Goal: Task Accomplishment & Management: Manage account settings

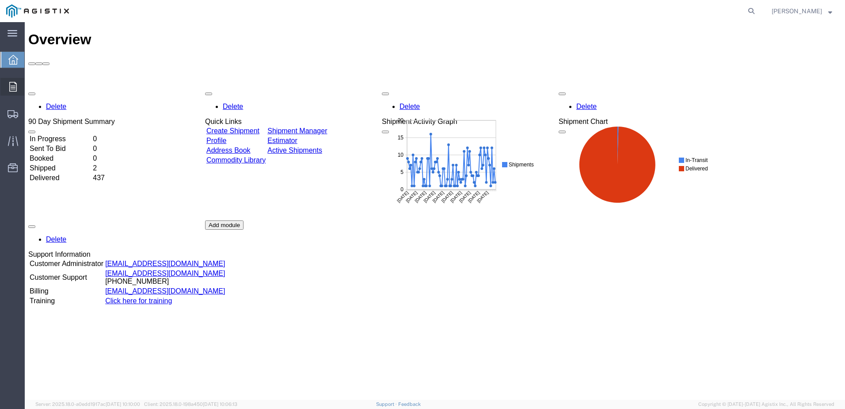
click at [12, 89] on icon at bounding box center [13, 87] width 8 height 10
click at [31, 86] on span "Orders" at bounding box center [27, 87] width 6 height 18
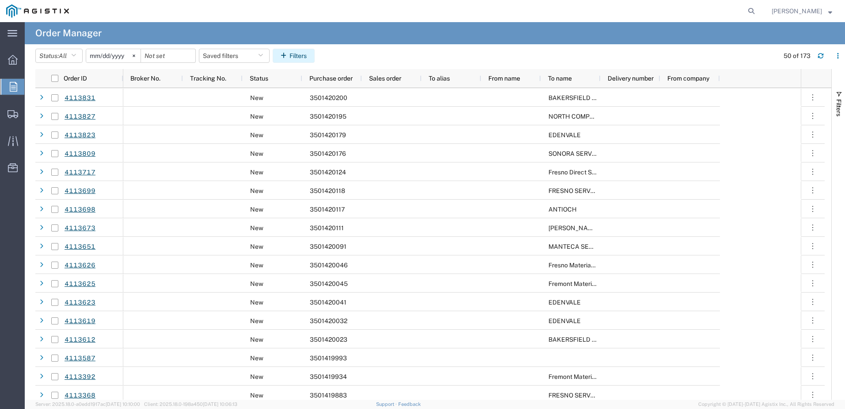
click at [280, 57] on button "Filters" at bounding box center [294, 56] width 42 height 14
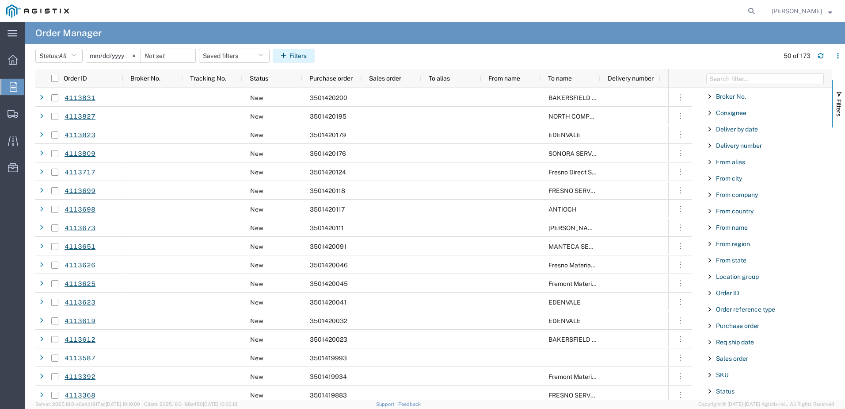
click at [280, 57] on button "Filters" at bounding box center [294, 56] width 42 height 14
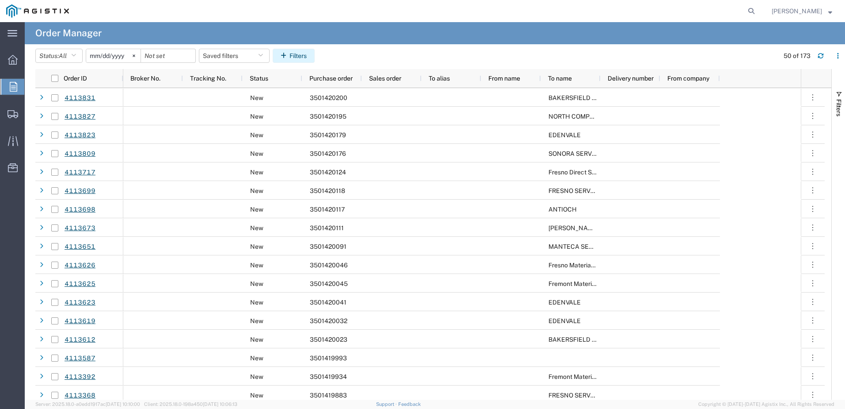
click at [297, 54] on button "Filters" at bounding box center [294, 56] width 42 height 14
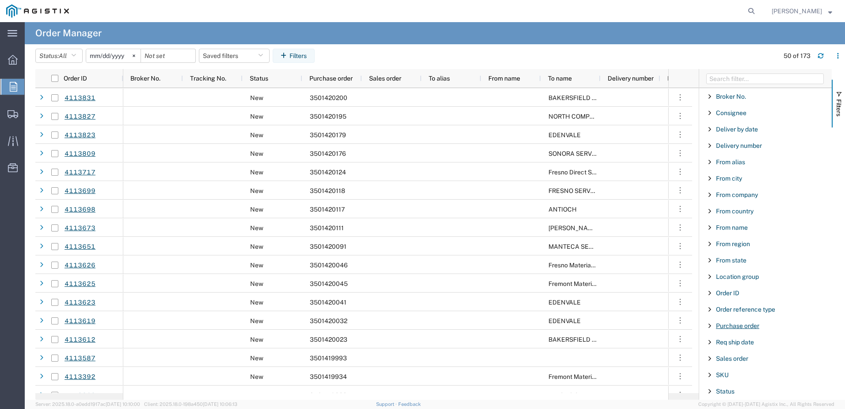
click at [724, 324] on span "Purchase order" at bounding box center [737, 325] width 43 height 7
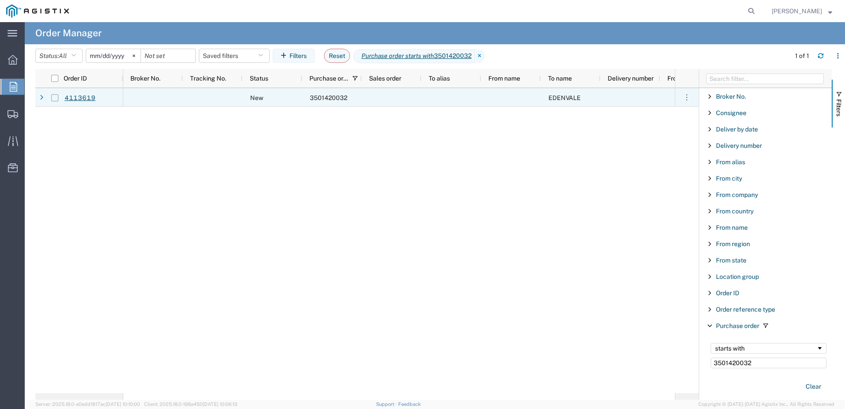
type input "3501420032"
click at [55, 99] on input "Press Space to toggle row selection (unchecked)" at bounding box center [54, 97] width 7 height 7
checkbox input "true"
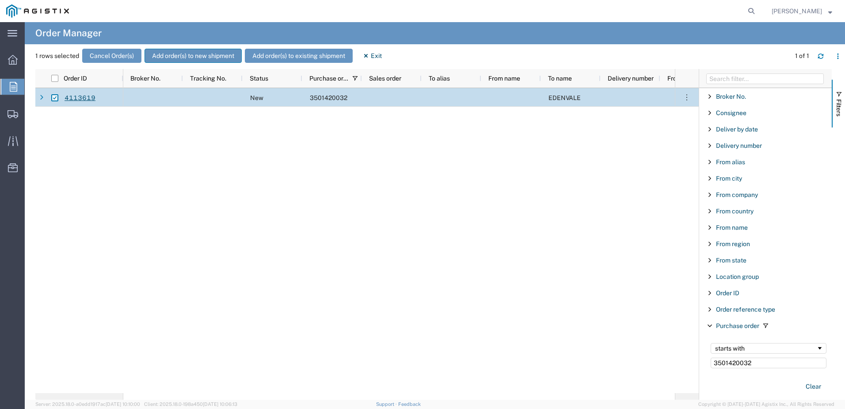
click at [225, 54] on button "Add order(s) to new shipment" at bounding box center [193, 56] width 97 height 14
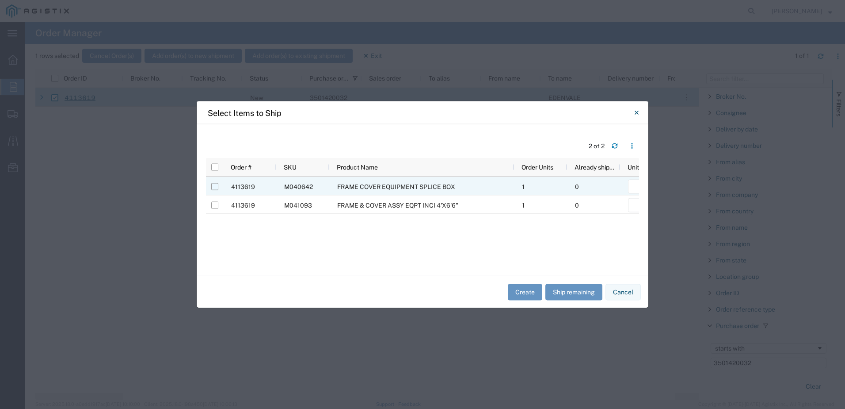
click at [214, 188] on input "Press Space to toggle row selection (unchecked)" at bounding box center [214, 186] width 7 height 7
checkbox input "true"
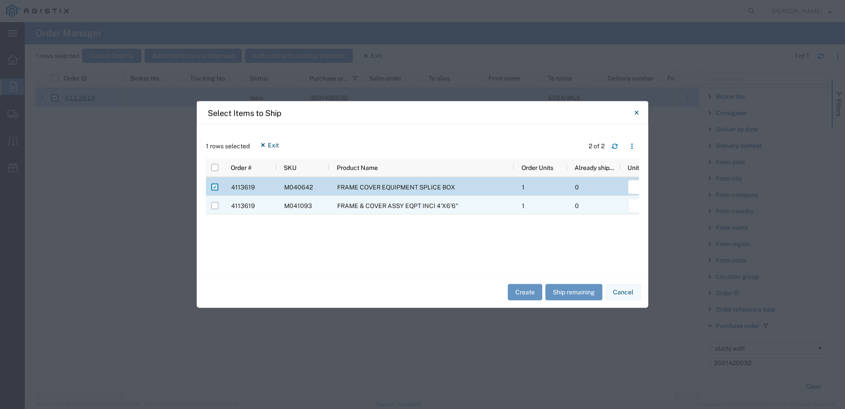
click at [215, 200] on div at bounding box center [214, 205] width 7 height 19
click at [221, 208] on div at bounding box center [214, 205] width 17 height 19
click at [218, 209] on div at bounding box center [214, 205] width 17 height 19
click at [215, 203] on input "Press Space to toggle row selection (unchecked)" at bounding box center [214, 205] width 7 height 7
checkbox input "true"
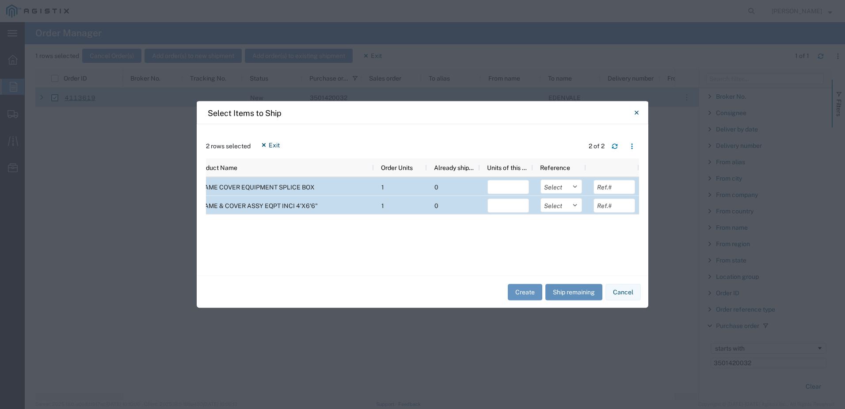
click at [561, 294] on button "Ship remaining" at bounding box center [574, 291] width 57 height 16
type input "1"
click at [558, 180] on select "Select Purchase Order Delivery Number" at bounding box center [562, 187] width 42 height 14
select select "PURCHORD"
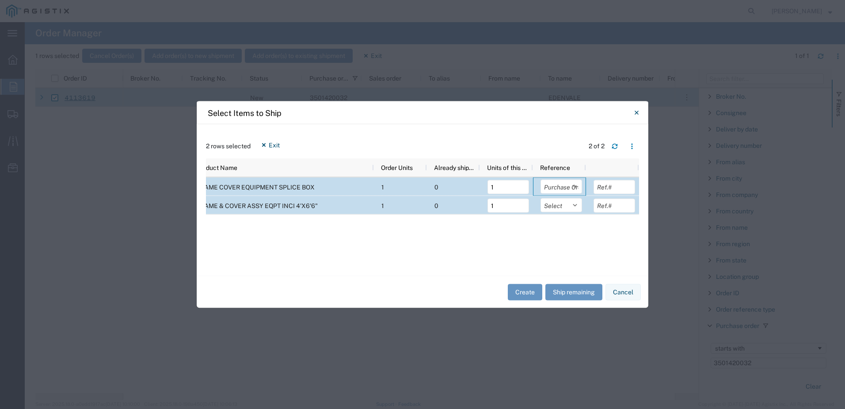
click at [541, 180] on select "Select Purchase Order Delivery Number" at bounding box center [562, 187] width 42 height 14
drag, startPoint x: 559, startPoint y: 203, endPoint x: 559, endPoint y: 208, distance: 4.9
click at [559, 203] on select "Select Purchase Order Delivery Number" at bounding box center [562, 205] width 42 height 14
click at [541, 198] on select "Select Purchase Order Delivery Number" at bounding box center [562, 205] width 42 height 14
drag, startPoint x: 558, startPoint y: 207, endPoint x: 558, endPoint y: 213, distance: 5.7
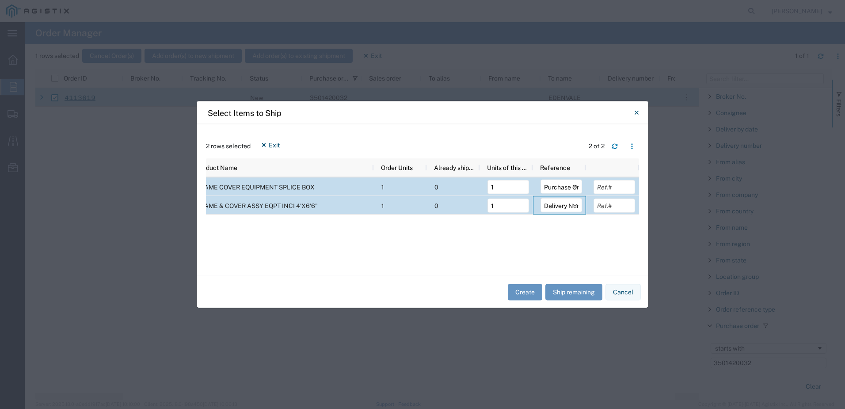
click at [558, 207] on select "Select Purchase Order Delivery Number" at bounding box center [562, 205] width 42 height 14
select select "PURCHORD"
click at [541, 198] on select "Select Purchase Order Delivery Number" at bounding box center [562, 205] width 42 height 14
click at [534, 291] on button "Create" at bounding box center [525, 291] width 34 height 16
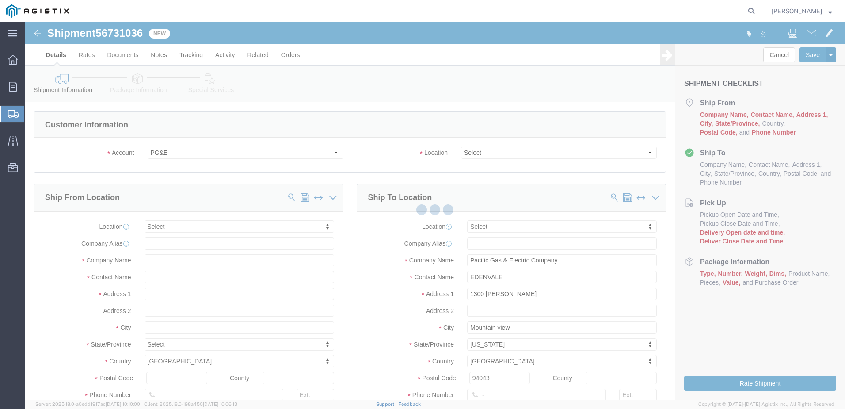
select select
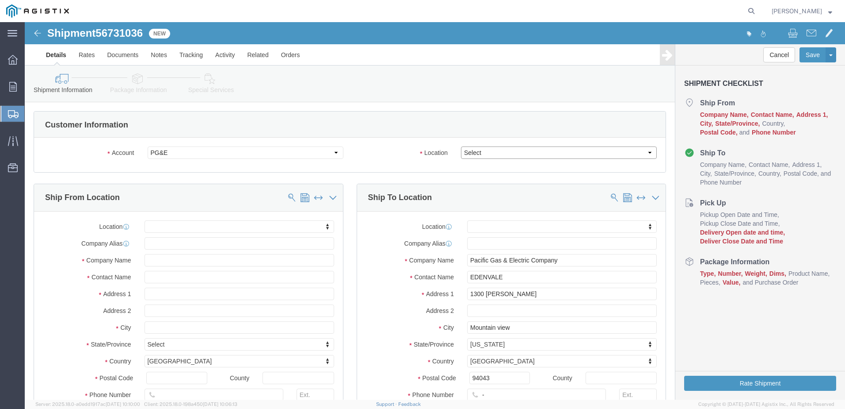
drag, startPoint x: 508, startPoint y: 151, endPoint x: 483, endPoint y: 129, distance: 33.2
click select "Select All Others [GEOGRAPHIC_DATA] [GEOGRAPHIC_DATA] [GEOGRAPHIC_DATA] [GEOGRA…"
select select "23082"
click select "Select All Others [GEOGRAPHIC_DATA] [GEOGRAPHIC_DATA] [GEOGRAPHIC_DATA] [GEOGRA…"
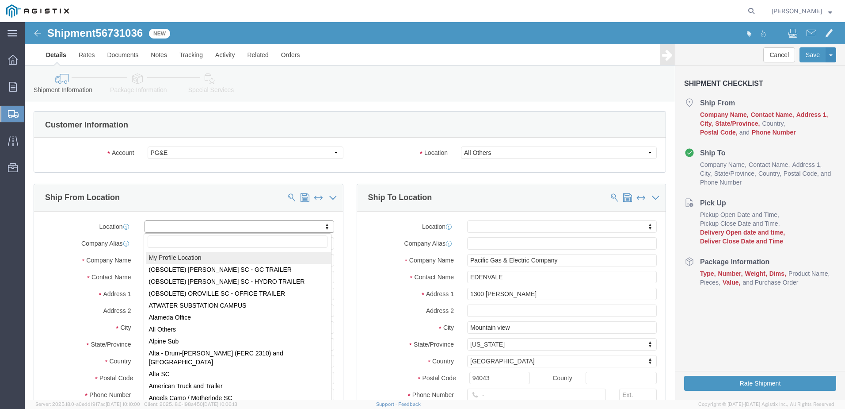
select select "MYPROFILE"
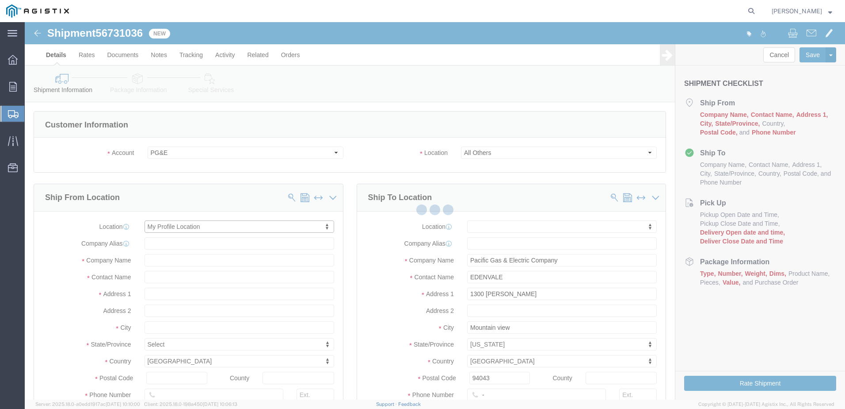
select select "CA"
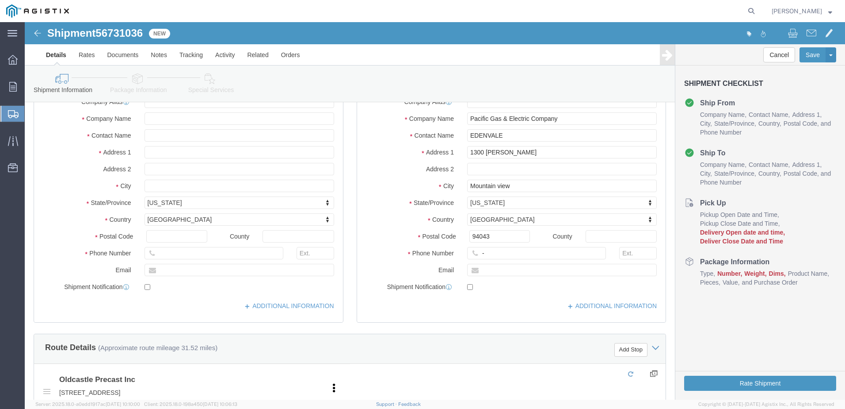
scroll to position [177, 0]
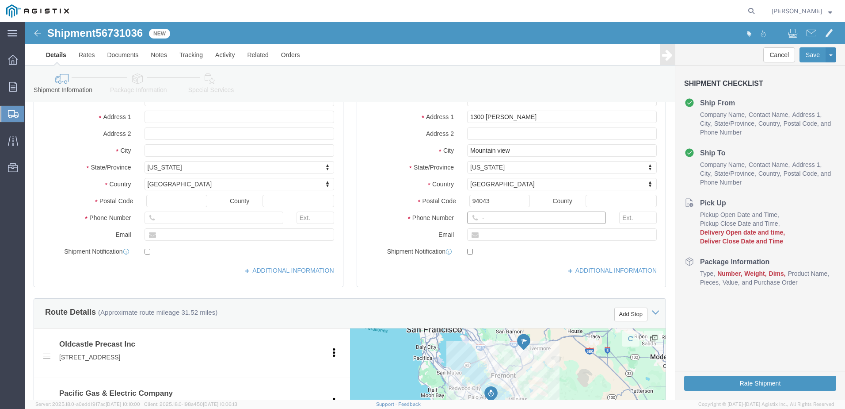
click input "-"
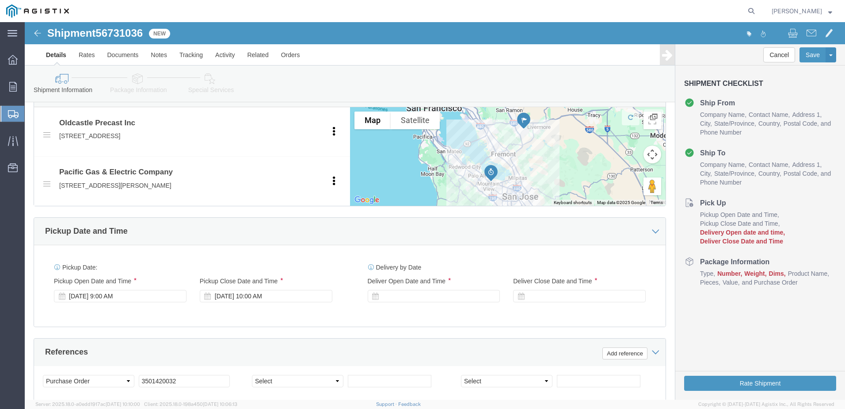
type input "9257852597"
click div
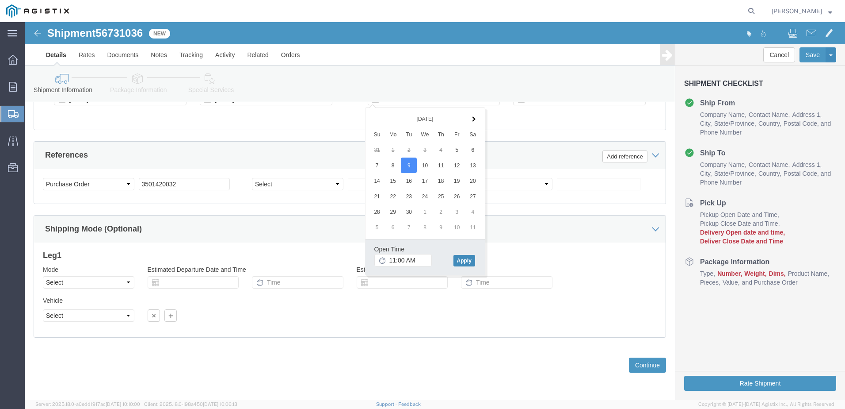
click button "Apply"
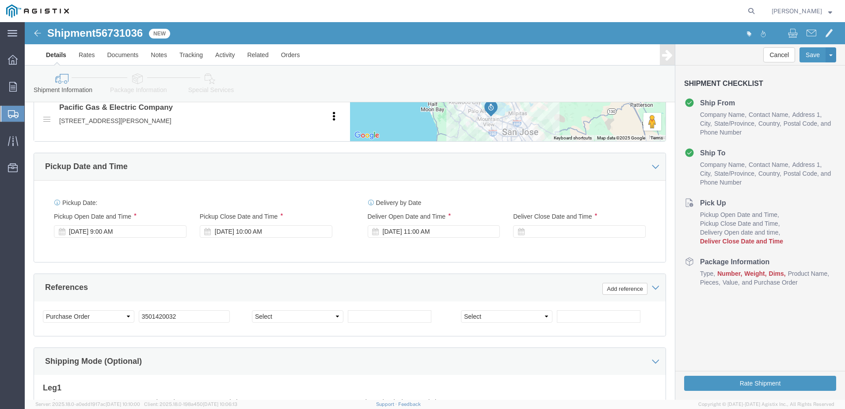
scroll to position [462, 0]
click div
click button "Apply"
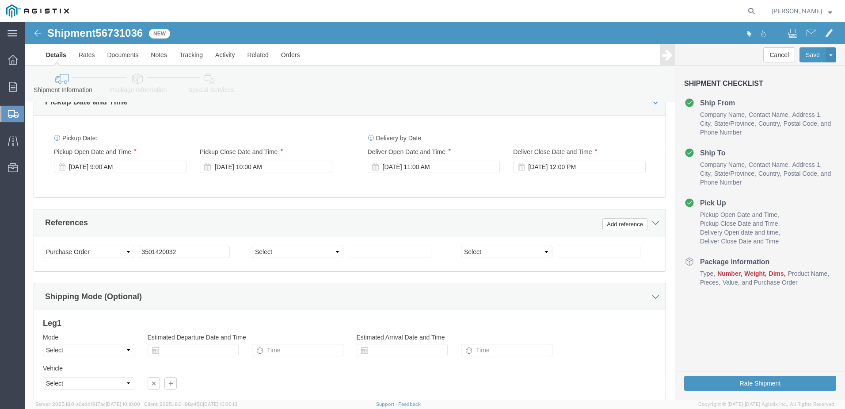
scroll to position [595, 0]
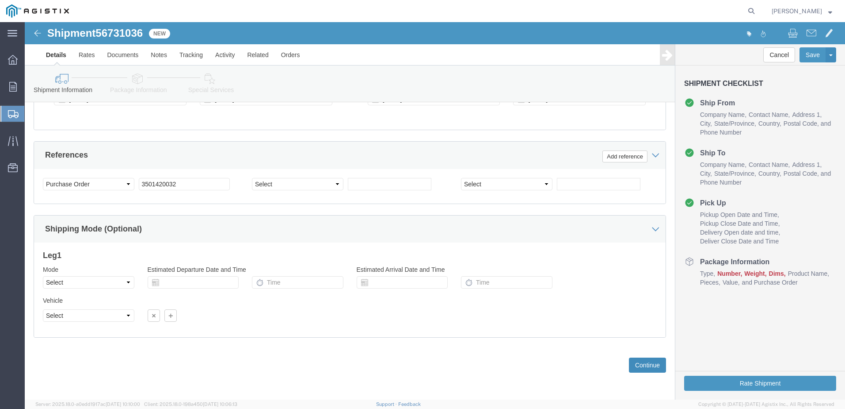
click button "Continue"
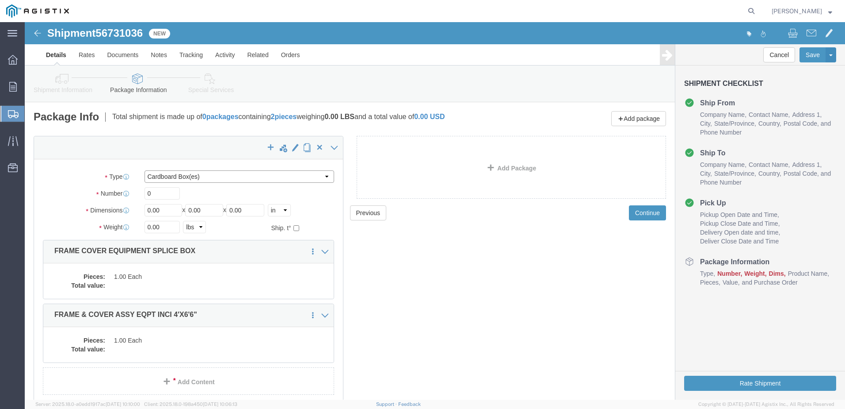
click select "Select Bulk Bundle(s) Cardboard Box(es) Carton(s) Crate(s) Drum(s) (Fiberboard)…"
select select "YRPK"
click select "Select Bulk Bundle(s) Cardboard Box(es) Carton(s) Crate(s) Drum(s) (Fiberboard)…"
click input "0"
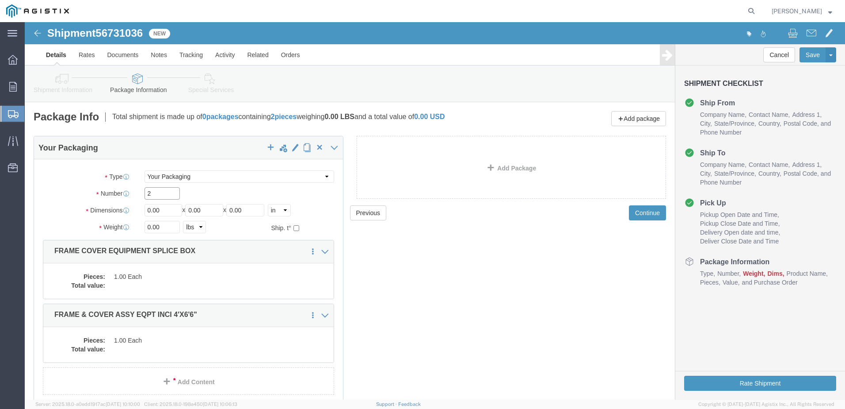
type input "2"
click input "0.00"
type input "72"
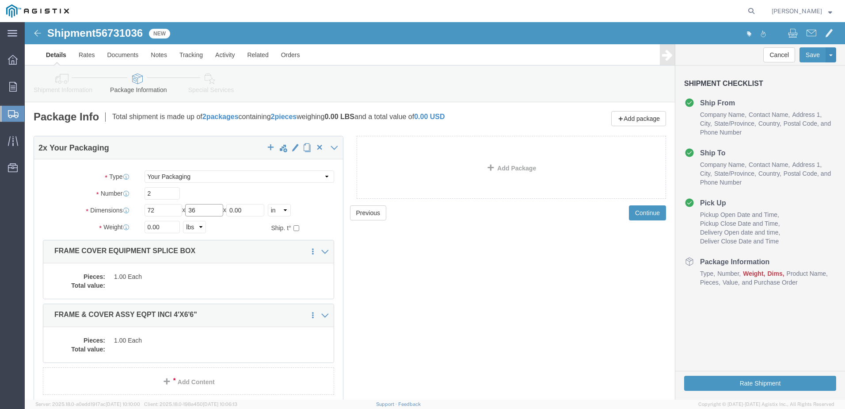
type input "36"
type input "6"
click input "0.00"
type input "462"
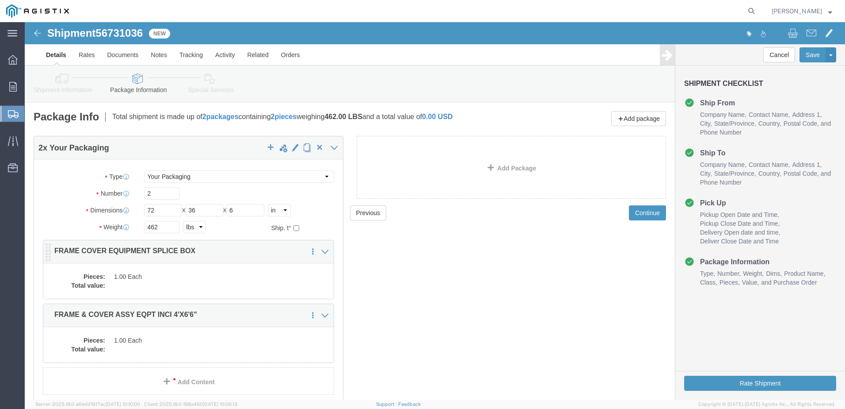
click dd "1.00 Each"
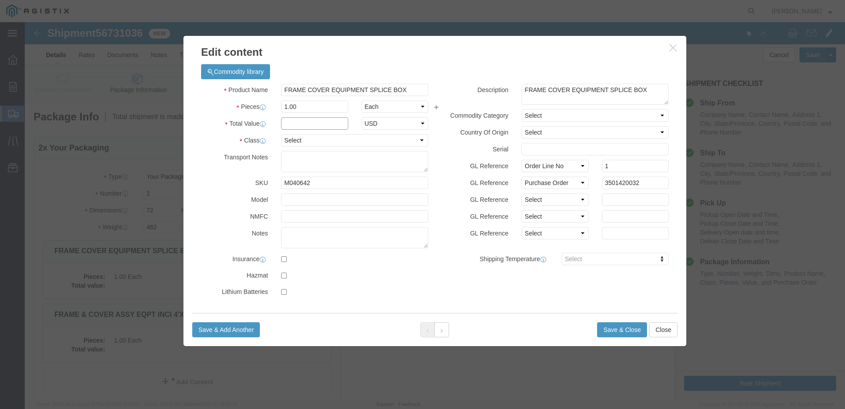
click input "text"
type input "1"
click select "Select 50 55 60 65 70 85 92.5 100 125 175 250 300 400"
select select "55"
click select "Select 50 55 60 65 70 85 92.5 100 125 175 250 300 400"
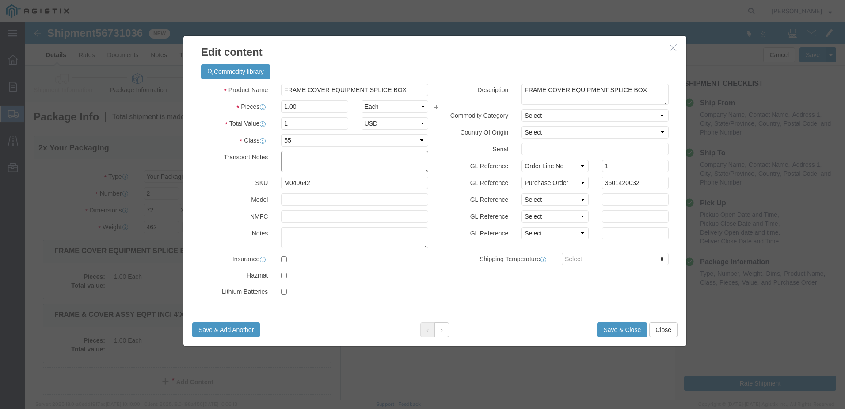
click textarea
click button "Save & Close"
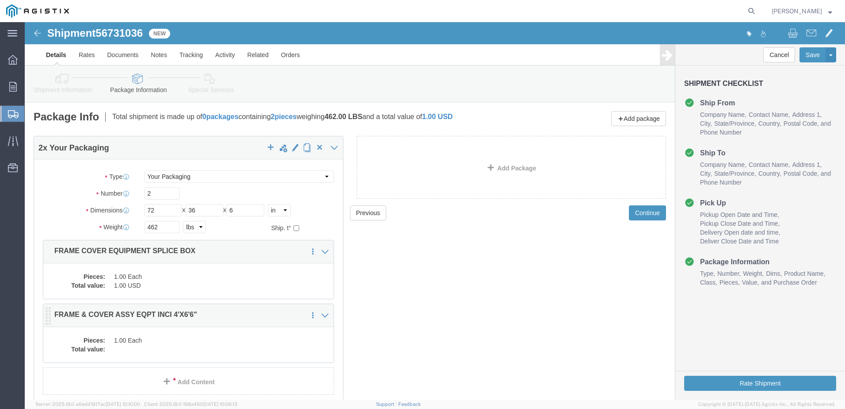
click dd "1.00 Each"
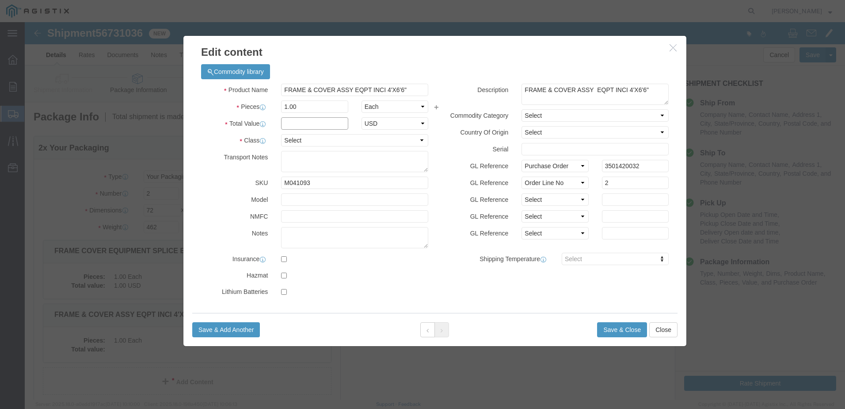
click input "text"
type input "1"
click select "Select 50 55 60 65 70 85 92.5 100 125 175 250 300 400"
select select "55"
click select "Select 50 55 60 65 70 85 92.5 100 125 175 250 300 400"
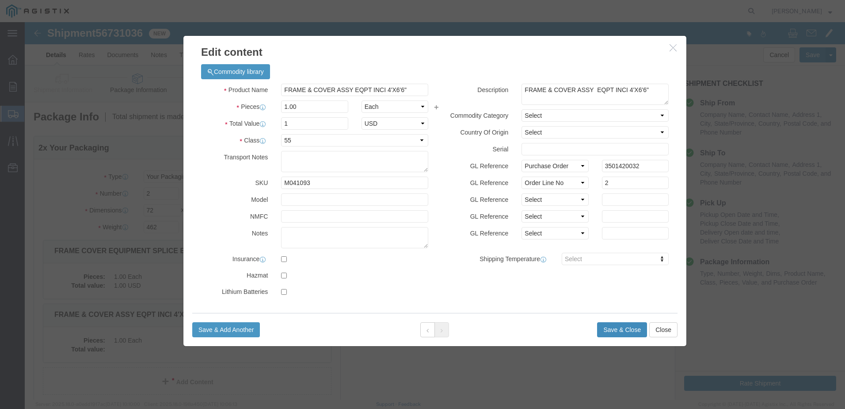
click button "Save & Close"
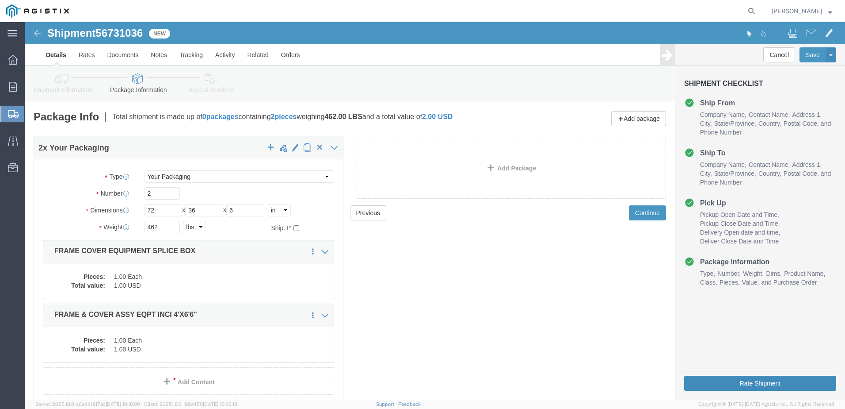
click button "Rate Shipment"
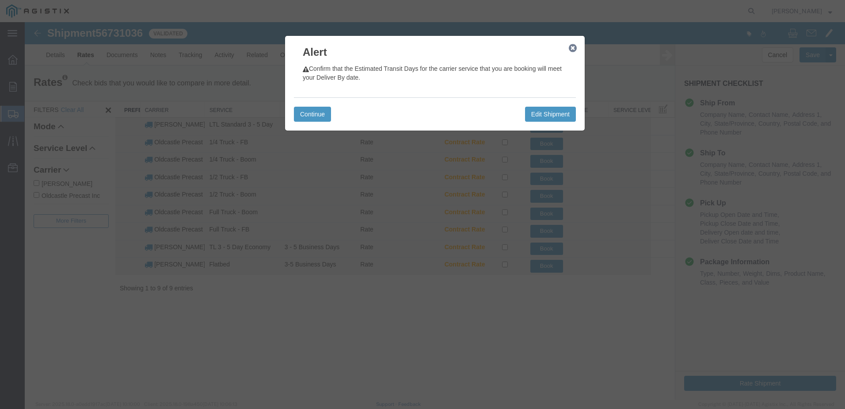
click at [569, 50] on icon "button" at bounding box center [573, 48] width 8 height 7
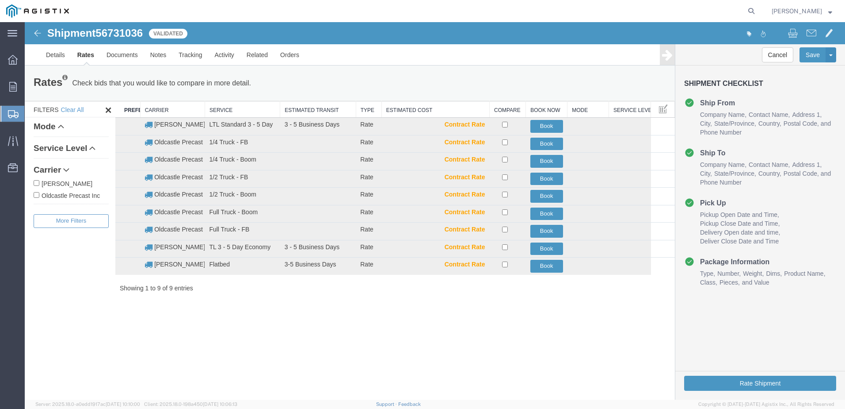
click at [69, 192] on label "Oldcastle Precast Inc" at bounding box center [71, 195] width 75 height 10
click at [39, 192] on input "Oldcastle Precast Inc" at bounding box center [37, 195] width 6 height 6
checkbox input "true"
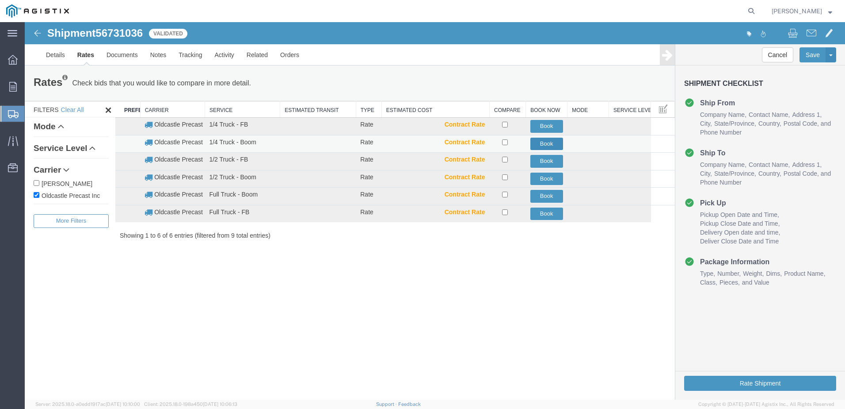
click at [540, 145] on button "Book" at bounding box center [547, 144] width 33 height 13
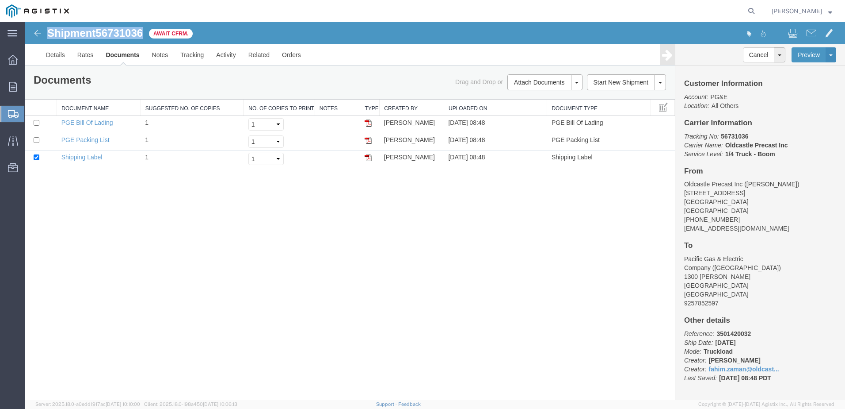
drag, startPoint x: 148, startPoint y: 32, endPoint x: 47, endPoint y: 33, distance: 101.3
click at [47, 33] on div "Shipment 56731036 3 of 3 Await Cfrm." at bounding box center [230, 35] width 409 height 17
copy h1 "Shipment 56731036"
click at [638, 85] on button "Start New Shipment" at bounding box center [621, 82] width 69 height 16
click at [577, 194] on div "Shipment 56731036 3 of 3 Await Cfrm. Details Rates Documents Notes Tracking Act…" at bounding box center [435, 210] width 821 height 377
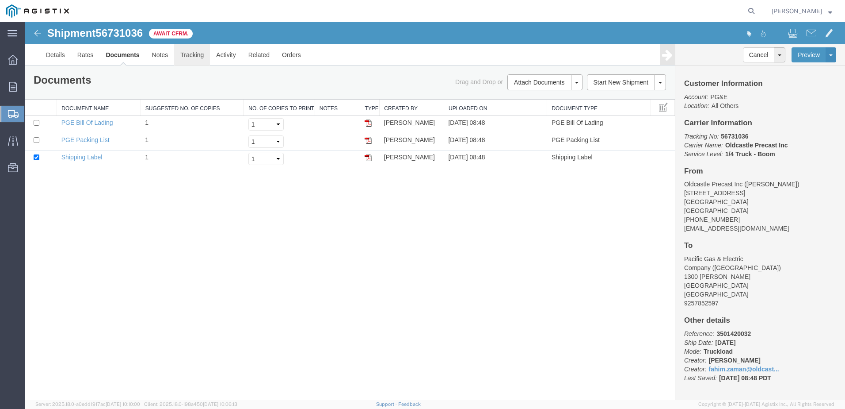
click at [196, 54] on link "Tracking" at bounding box center [192, 54] width 36 height 21
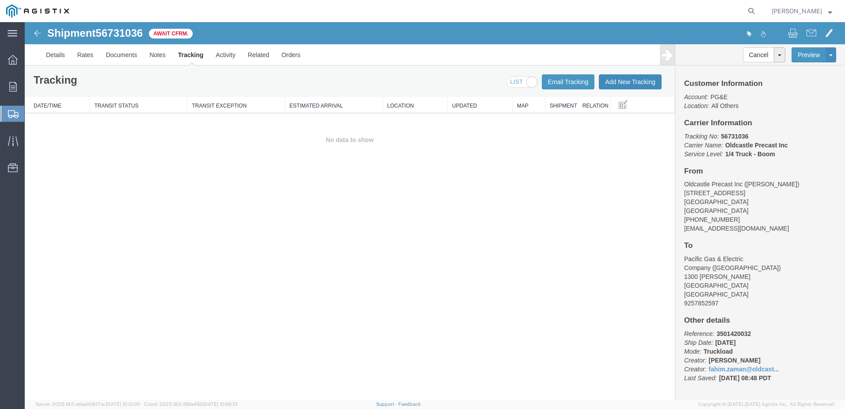
click at [625, 82] on button "Add New Tracking" at bounding box center [630, 81] width 63 height 15
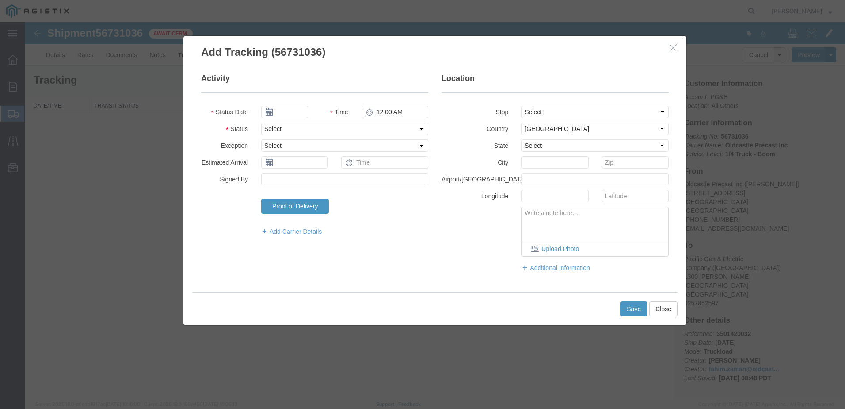
type input "[DATE]"
type input "9:00 AM"
click at [324, 123] on select "Select Arrival Notice Available Arrival Notice Imported Arrive at Delivery Loca…" at bounding box center [344, 128] width 167 height 12
select select "DELIVRED"
click at [261, 122] on select "Select Arrival Notice Available Arrival Notice Imported Arrive at Delivery Loca…" at bounding box center [344, 128] width 167 height 12
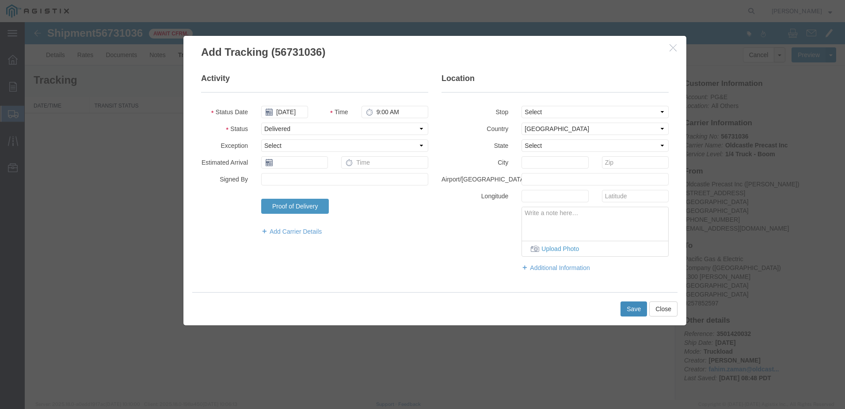
click at [640, 308] on button "Save" at bounding box center [634, 308] width 27 height 15
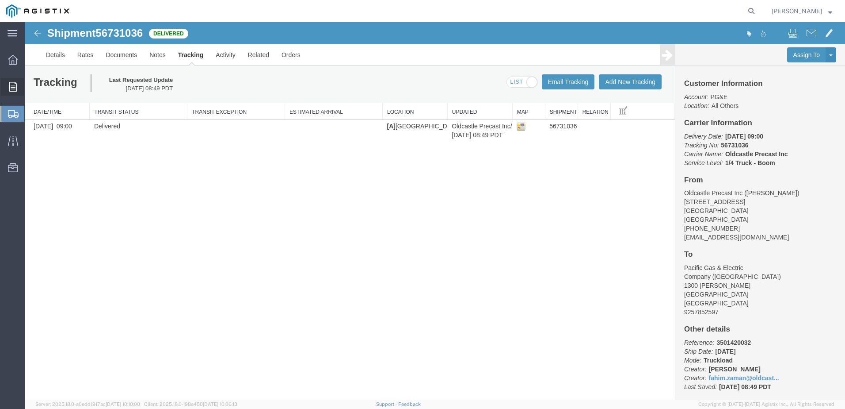
drag, startPoint x: 15, startPoint y: 87, endPoint x: 36, endPoint y: 87, distance: 21.2
click at [15, 87] on icon at bounding box center [13, 87] width 8 height 10
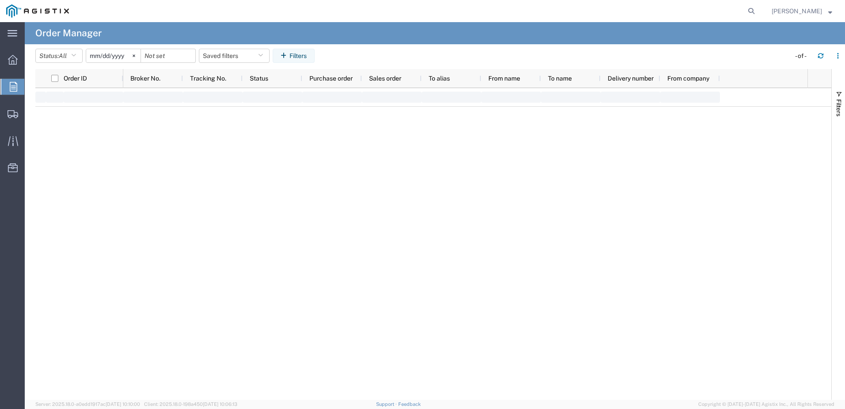
click at [31, 87] on span "Orders" at bounding box center [27, 87] width 7 height 18
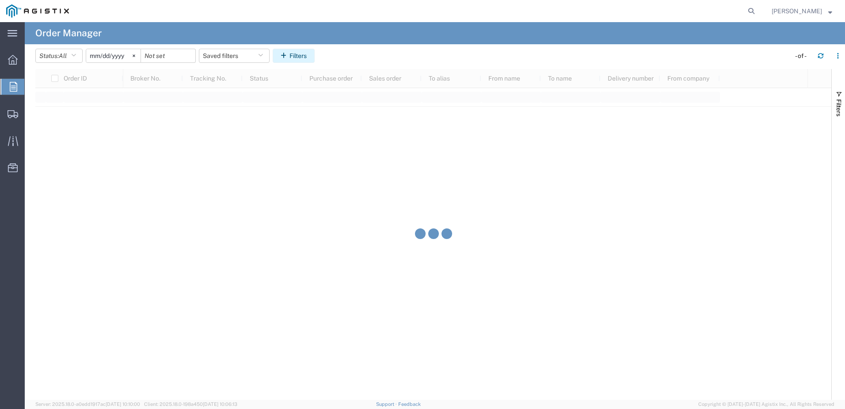
click at [289, 55] on icon "button" at bounding box center [285, 56] width 9 height 6
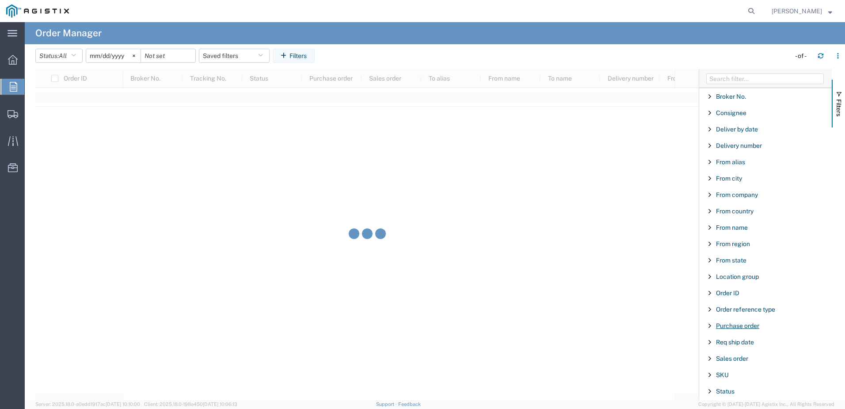
click at [735, 327] on span "Purchase order" at bounding box center [737, 325] width 43 height 7
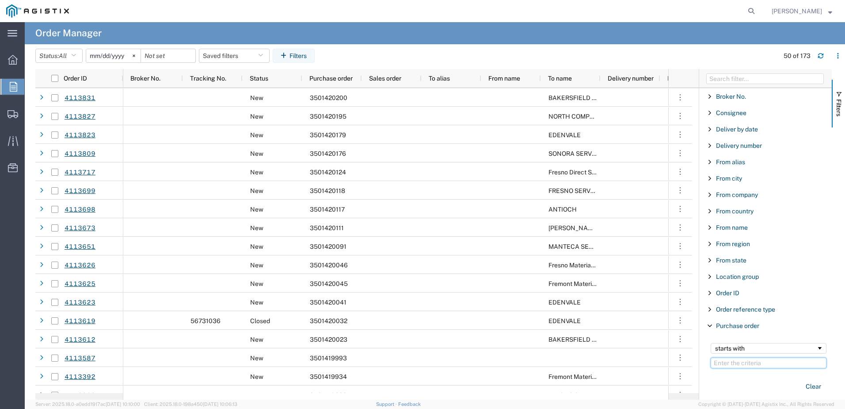
paste input "3501419855"
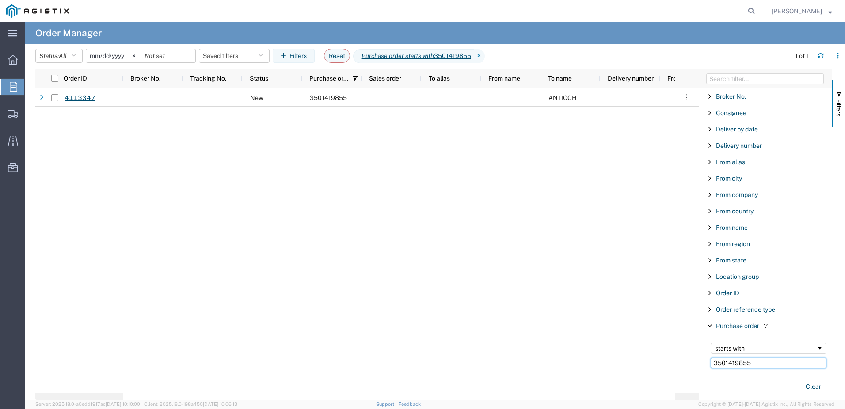
type input "3501419855"
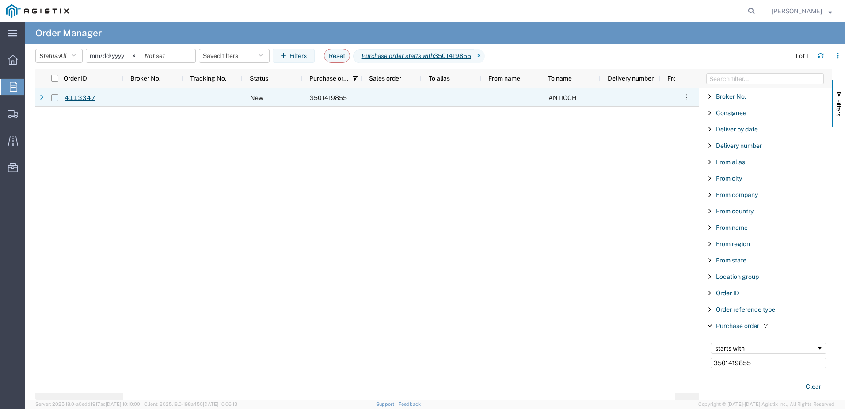
click at [55, 98] on input "Press Space to toggle row selection (unchecked)" at bounding box center [54, 97] width 7 height 7
checkbox input "true"
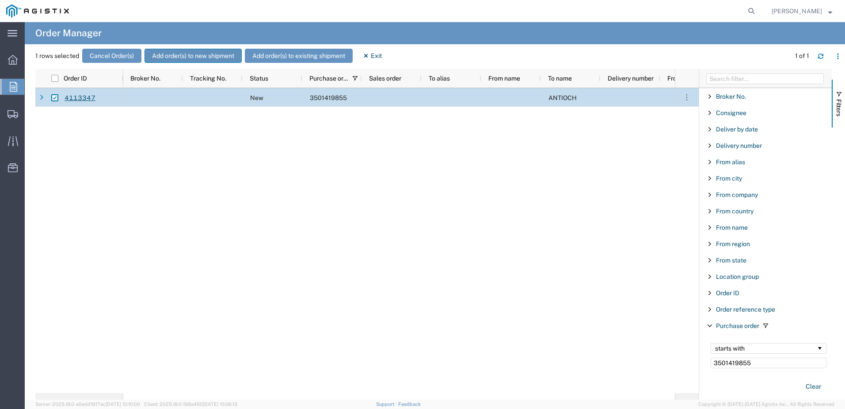
click at [199, 55] on button "Add order(s) to new shipment" at bounding box center [193, 56] width 97 height 14
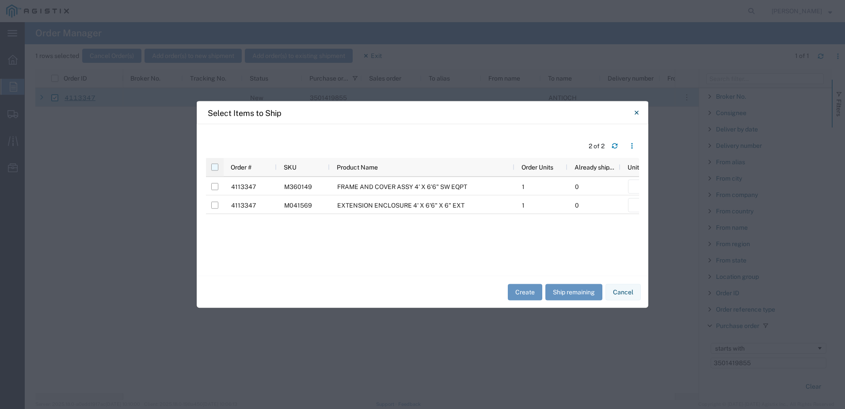
click at [217, 168] on input "checkbox" at bounding box center [214, 167] width 7 height 7
checkbox input "true"
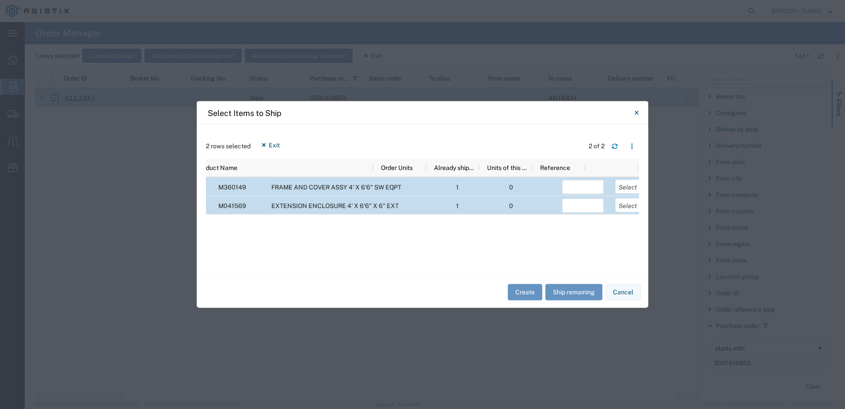
scroll to position [0, 141]
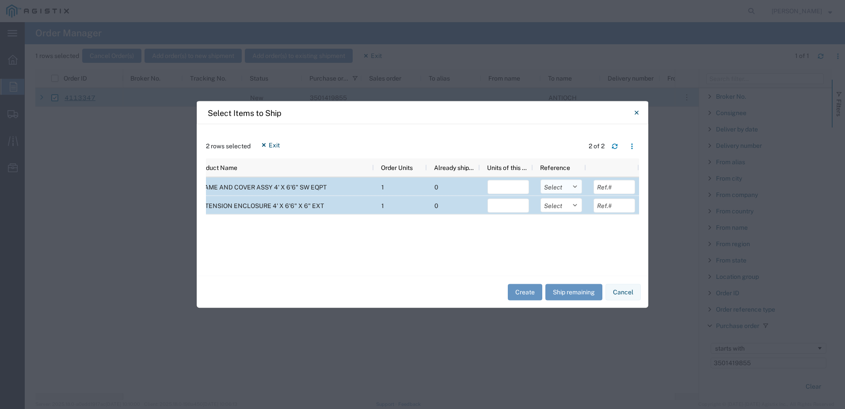
click at [556, 185] on select "Select Purchase Order Delivery Number" at bounding box center [562, 187] width 42 height 14
select select "PURCHORD"
click at [541, 180] on select "Select Purchase Order Delivery Number" at bounding box center [562, 187] width 42 height 14
click at [558, 205] on select "Select Purchase Order Delivery Number" at bounding box center [562, 205] width 42 height 14
select select "PURCHORD"
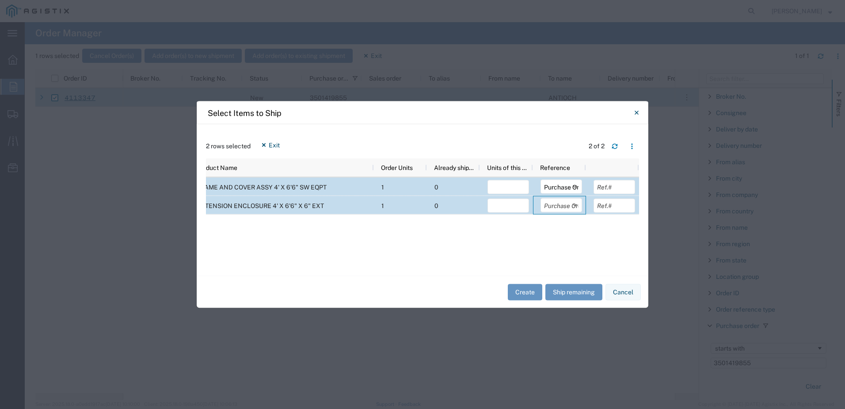
click at [541, 198] on select "Select Purchase Order Delivery Number" at bounding box center [562, 205] width 42 height 14
click at [571, 293] on button "Ship remaining" at bounding box center [574, 291] width 57 height 16
type input "1"
click at [527, 292] on button "Create" at bounding box center [525, 291] width 34 height 16
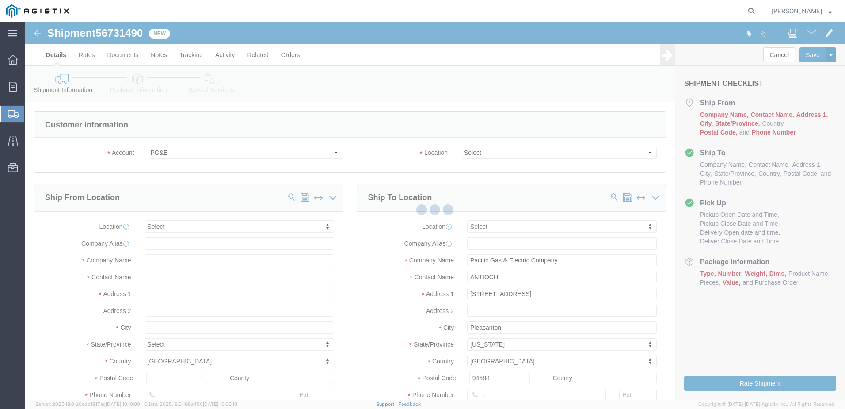
select select
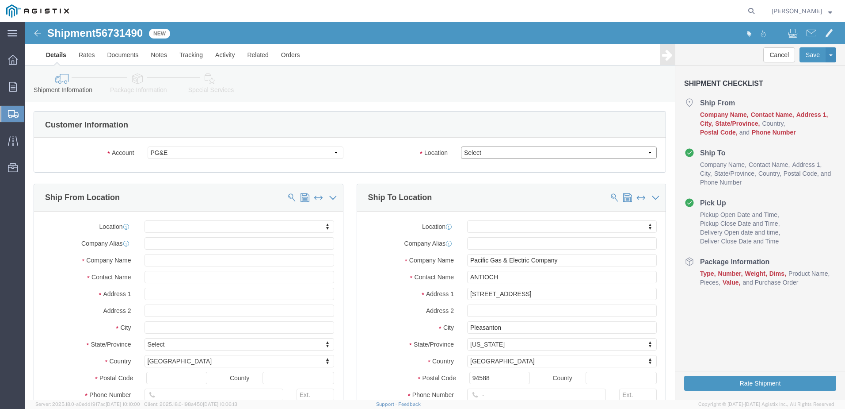
click select "Select All Others [GEOGRAPHIC_DATA] [GEOGRAPHIC_DATA] [GEOGRAPHIC_DATA] [GEOGRA…"
select select "23082"
click select "Select All Others [GEOGRAPHIC_DATA] [GEOGRAPHIC_DATA] [GEOGRAPHIC_DATA] [GEOGRA…"
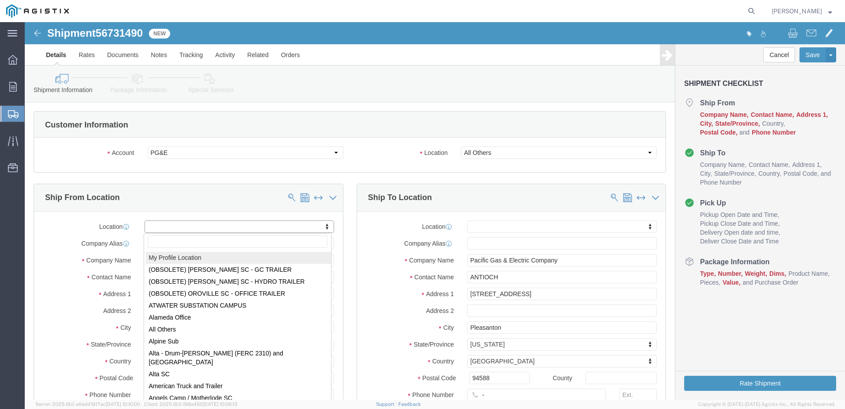
select select "MYPROFILE"
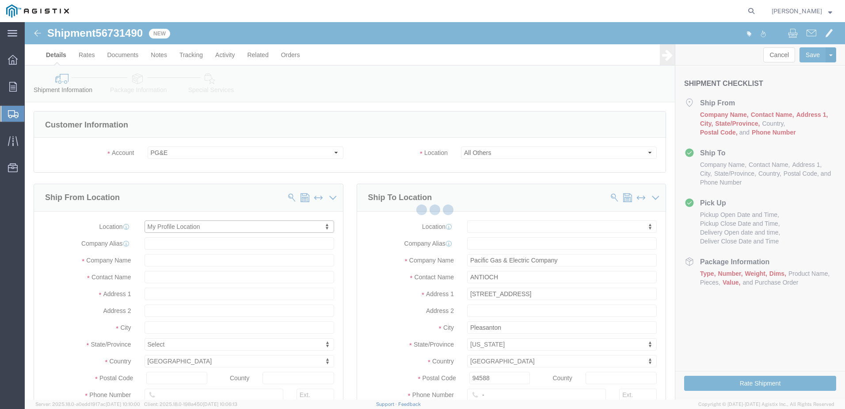
select select "CA"
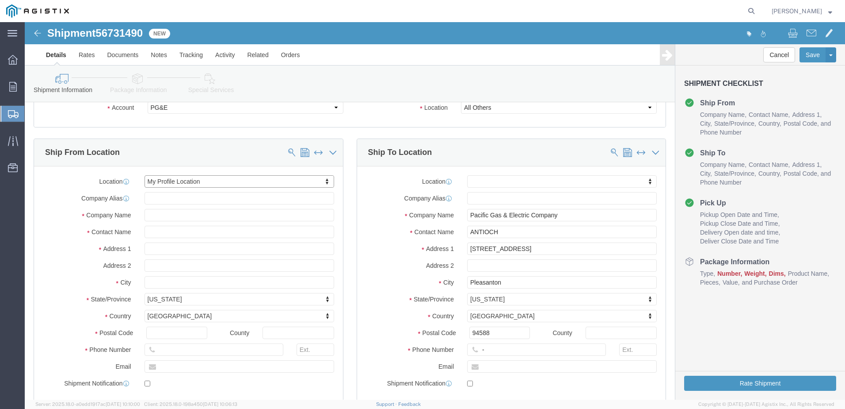
scroll to position [88, 0]
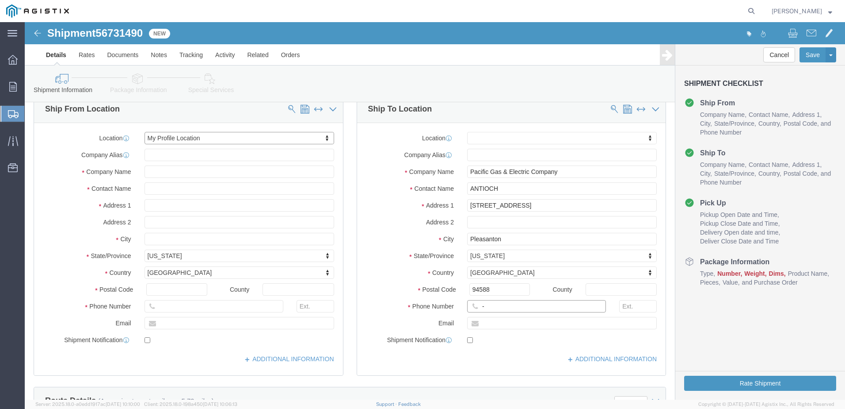
click input "-"
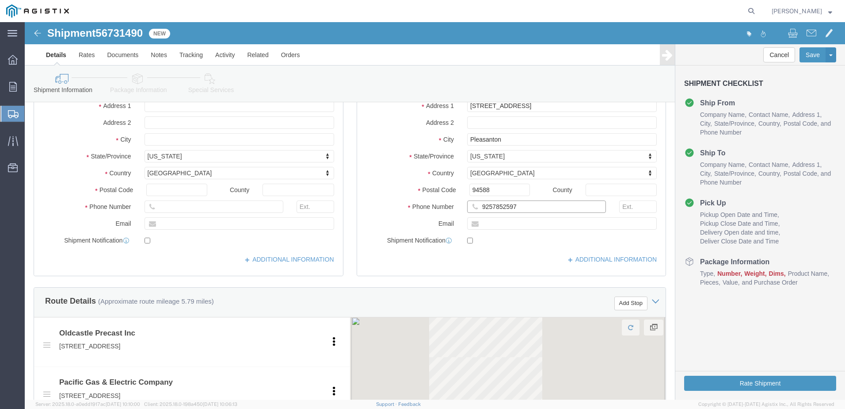
type input "9257852597"
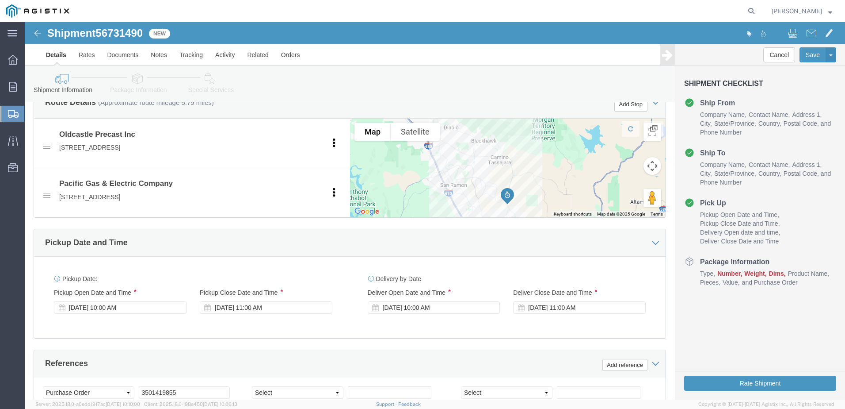
scroll to position [442, 0]
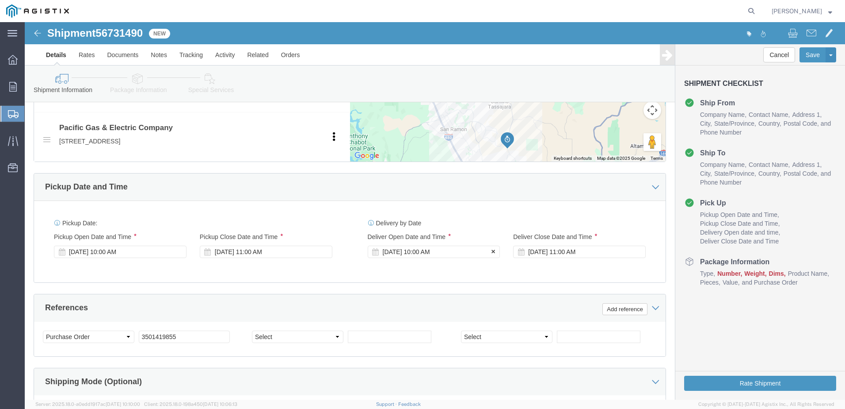
click div "[DATE] 10:00 AM"
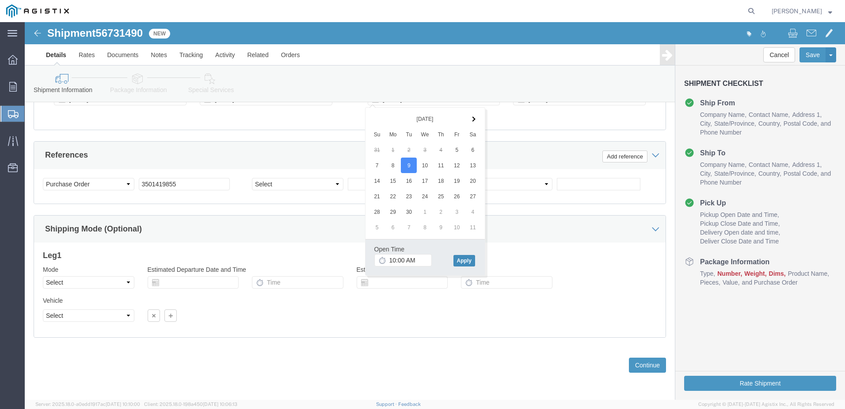
click button "Apply"
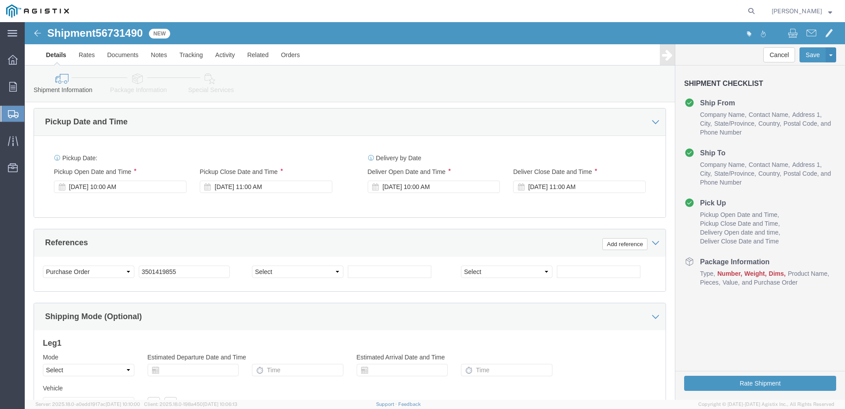
scroll to position [506, 0]
click div "[DATE] 11:00 AM"
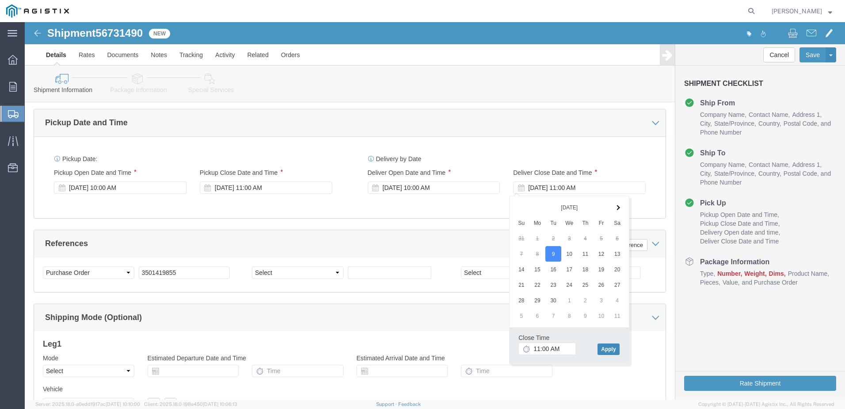
click button "Apply"
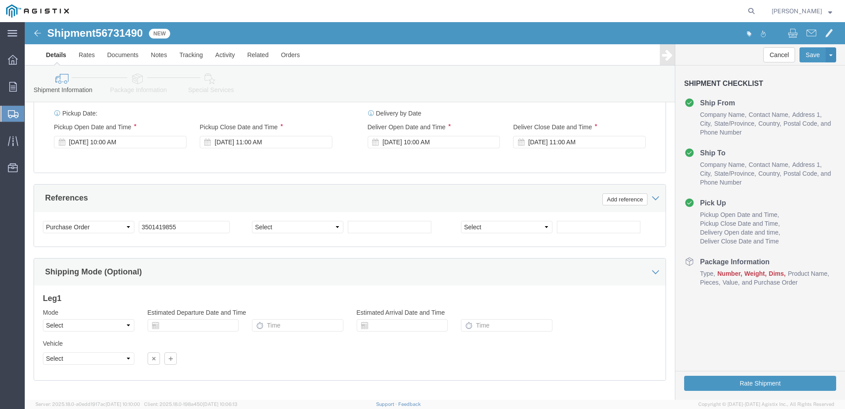
scroll to position [595, 0]
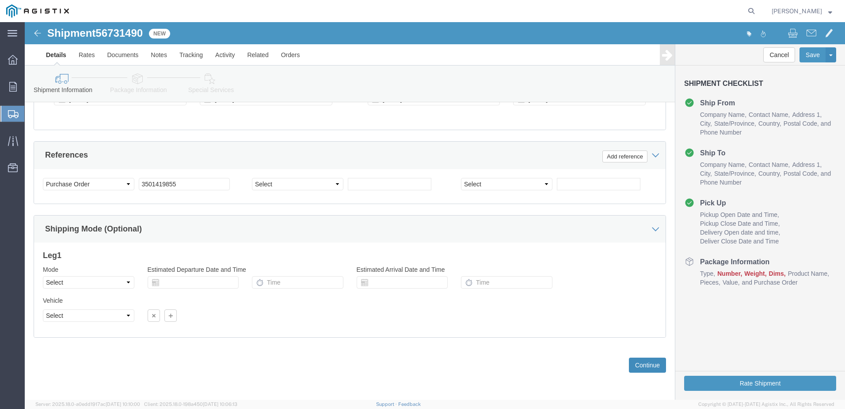
click button "Continue"
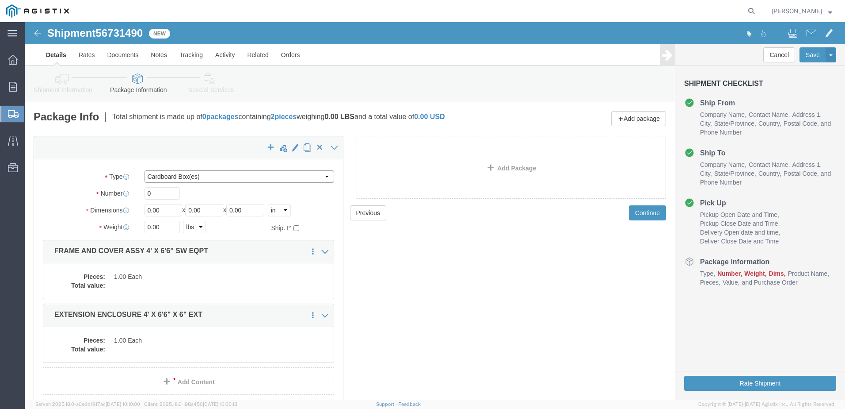
click select "Select Bulk Bundle(s) Cardboard Box(es) Carton(s) Crate(s) Drum(s) (Fiberboard)…"
select select "YRPK"
click select "Select Bulk Bundle(s) Cardboard Box(es) Carton(s) Crate(s) Drum(s) (Fiberboard)…"
click input "0"
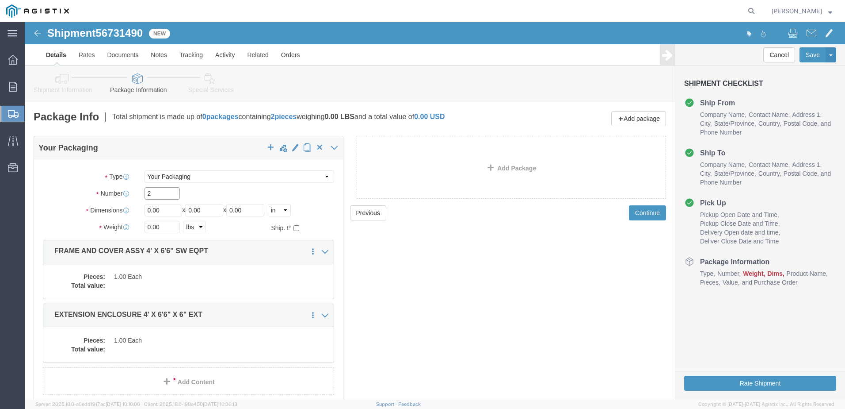
type input "2"
click input "0.00"
type input "48"
type input "72"
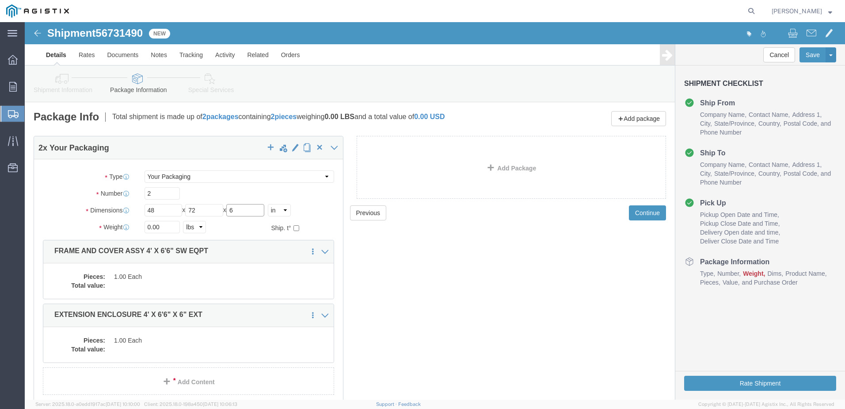
type input "6"
click input "0.00"
type input "1857"
click dd
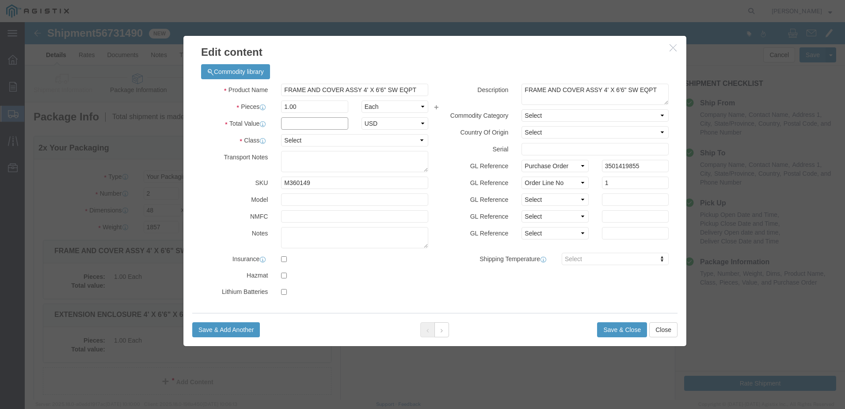
drag, startPoint x: 267, startPoint y: 100, endPoint x: 266, endPoint y: 107, distance: 6.2
click input "text"
type input "1"
click select "Select 50 55 60 65 70 85 92.5 100 125 175 250 300 400"
select select "55"
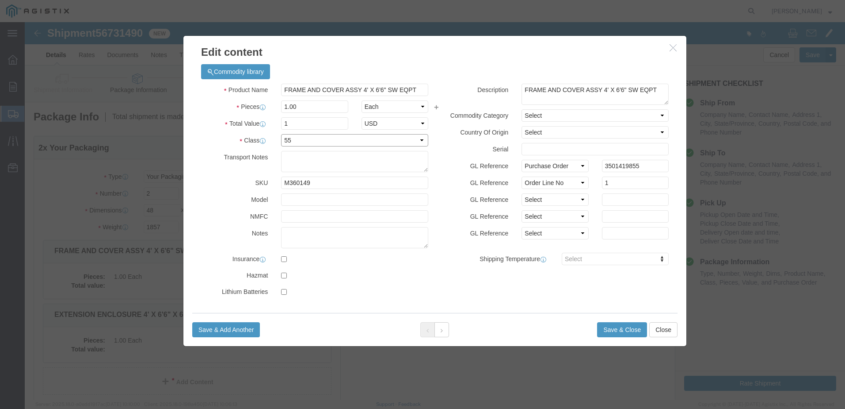
click select "Select 50 55 60 65 70 85 92.5 100 125 175 250 300 400"
click button "Save & Close"
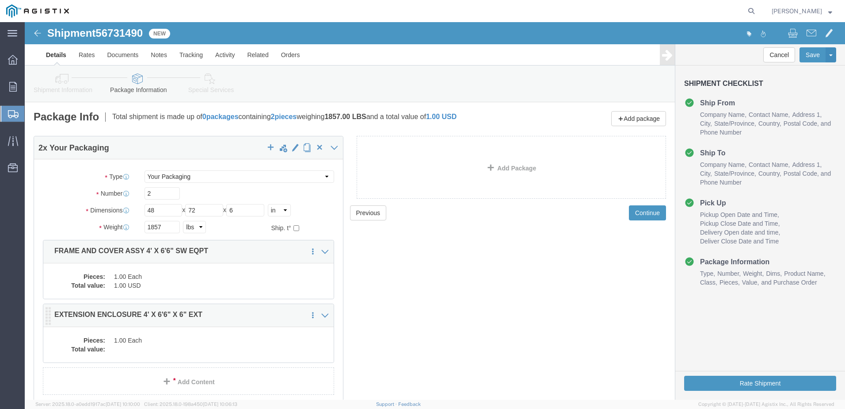
click dd "1.00 Each"
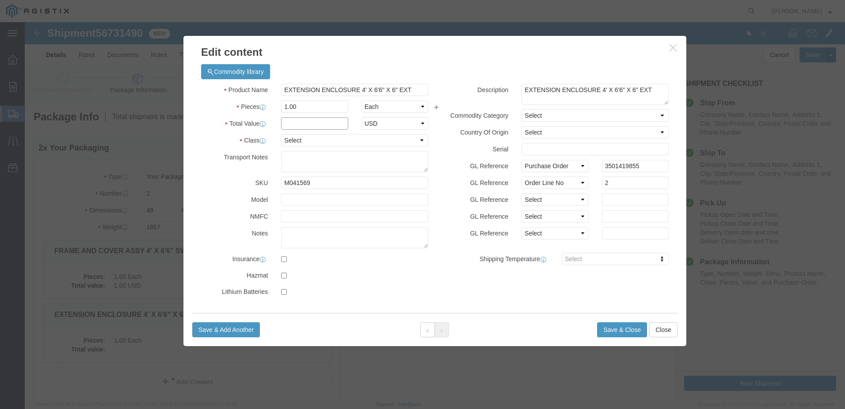
click input "text"
type input "1"
click select "Select 50 55 60 65 70 85 92.5 100 125 175 250 300 400"
select select "55"
click select "Select 50 55 60 65 70 85 92.5 100 125 175 250 300 400"
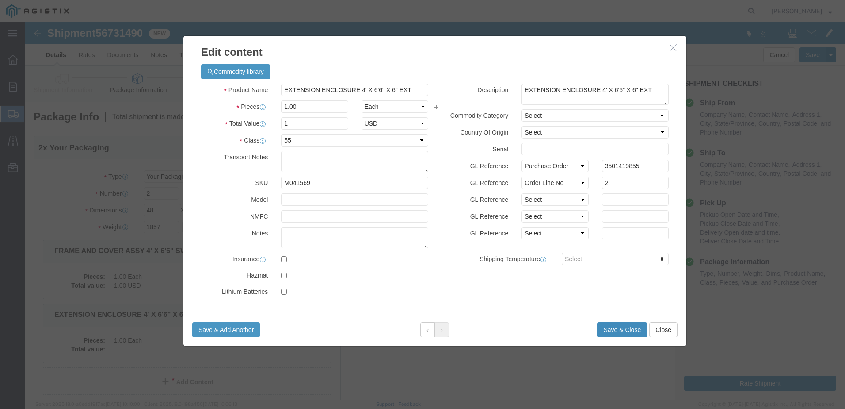
click button "Save & Close"
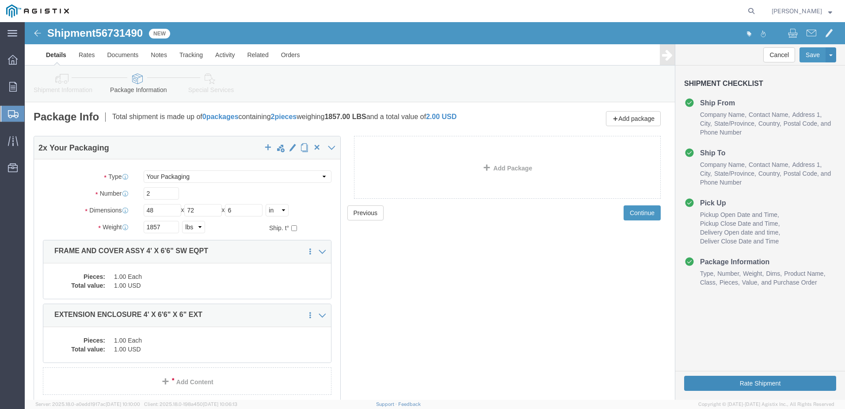
click button "Rate Shipment"
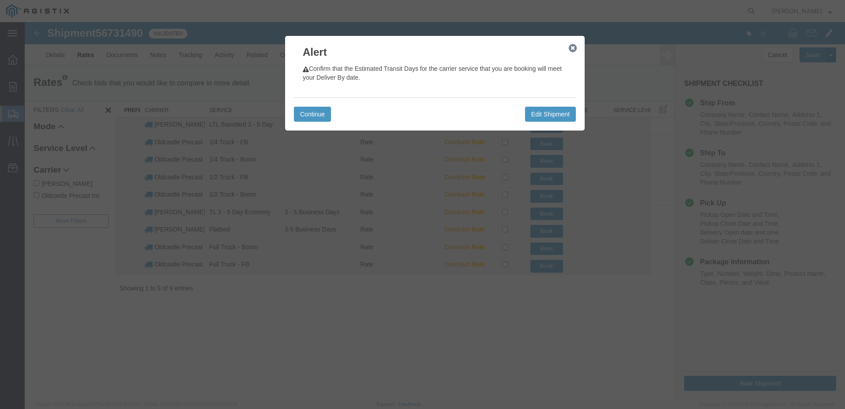
click at [572, 53] on button "button" at bounding box center [572, 47] width 11 height 11
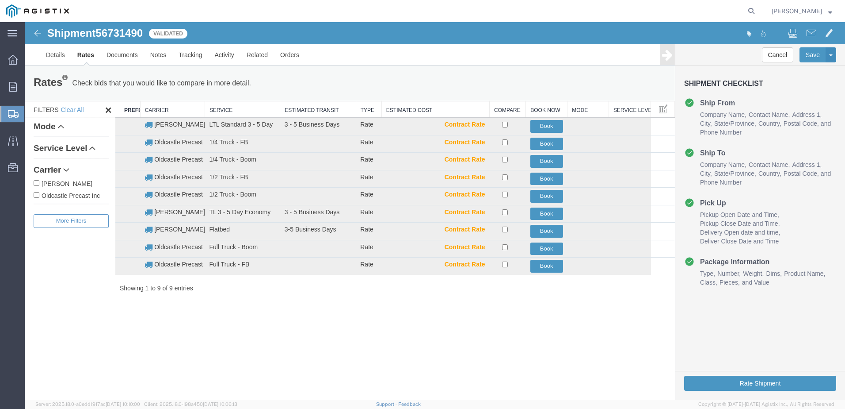
click at [88, 197] on label "Oldcastle Precast Inc" at bounding box center [71, 195] width 75 height 10
click at [39, 197] on input "Oldcastle Precast Inc" at bounding box center [37, 195] width 6 height 6
checkbox input "true"
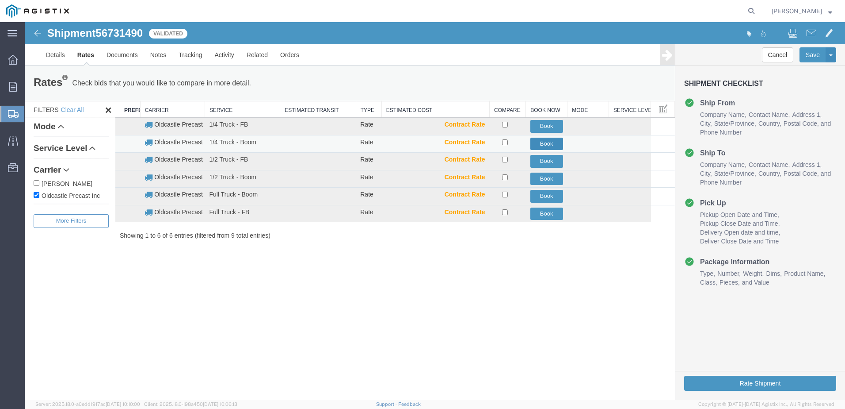
click at [550, 145] on button "Book" at bounding box center [547, 144] width 33 height 13
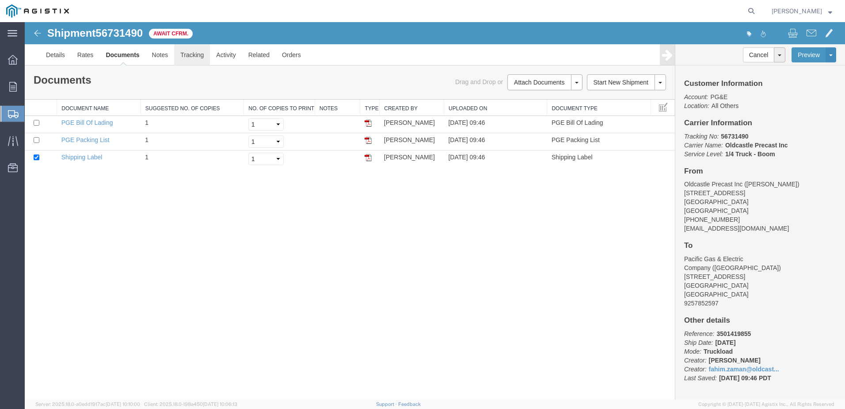
click at [197, 57] on link "Tracking" at bounding box center [192, 54] width 36 height 21
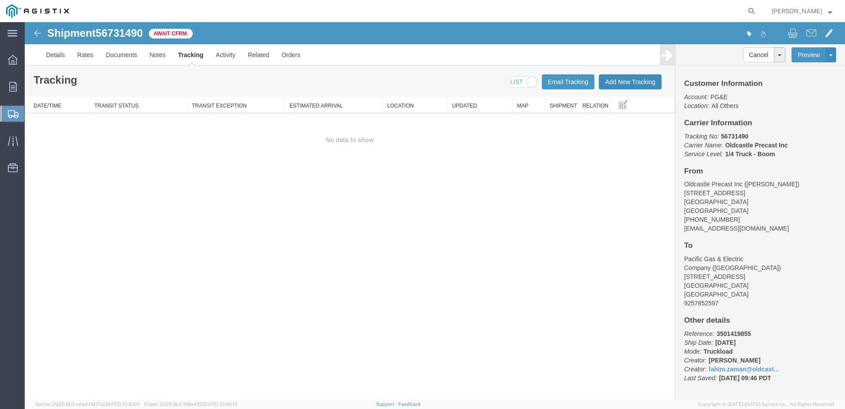
click at [615, 77] on button "Add New Tracking" at bounding box center [630, 81] width 63 height 15
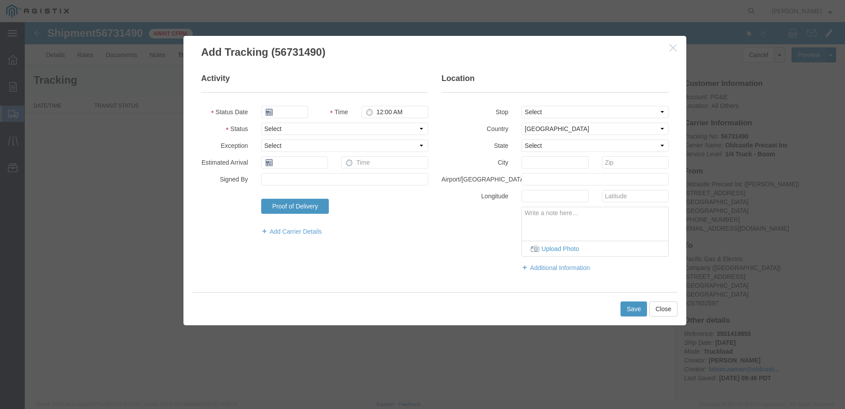
type input "[DATE]"
type input "10:00 AM"
click at [296, 127] on select "Select Arrival Notice Available Arrival Notice Imported Arrive at Delivery Loca…" at bounding box center [344, 128] width 167 height 12
select select "DELIVRED"
click at [261, 122] on select "Select Arrival Notice Available Arrival Notice Imported Arrive at Delivery Loca…" at bounding box center [344, 128] width 167 height 12
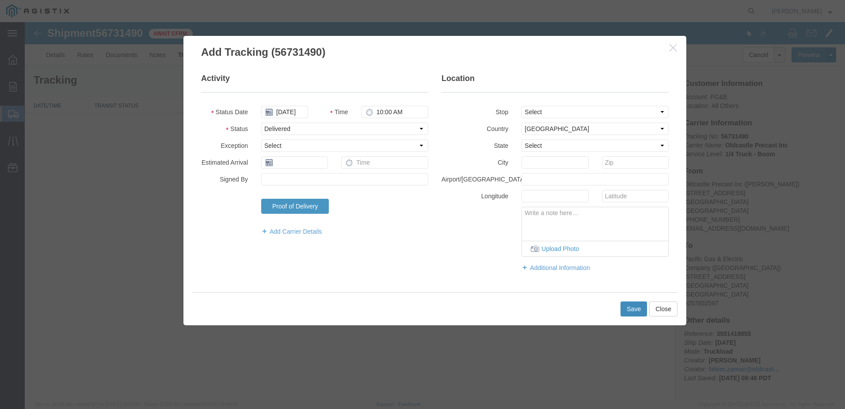
click at [628, 308] on button "Save" at bounding box center [634, 308] width 27 height 15
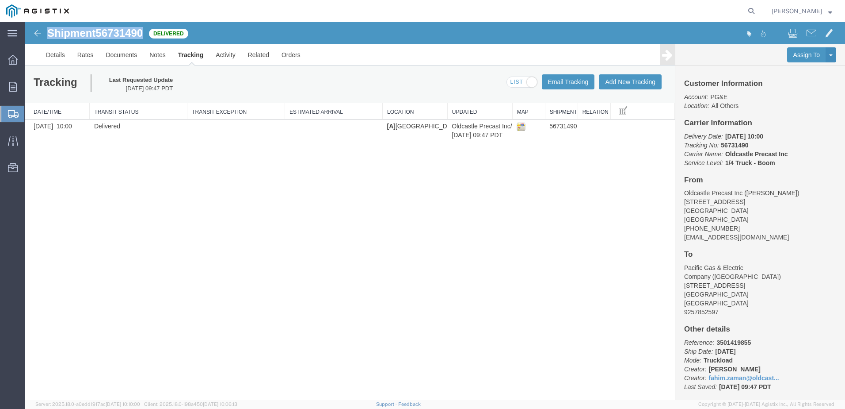
drag, startPoint x: 144, startPoint y: 29, endPoint x: 48, endPoint y: 34, distance: 95.6
click at [49, 34] on h1 "Shipment 56731490" at bounding box center [94, 32] width 95 height 11
copy h1 "Shipment 56731490"
